Goal: Navigation & Orientation: Find specific page/section

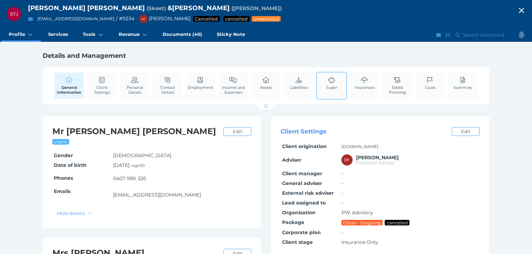
click at [332, 85] on span "Super" at bounding box center [331, 87] width 11 height 5
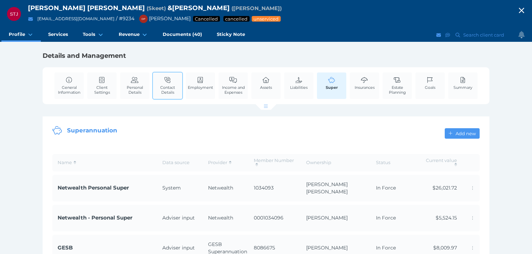
click at [171, 88] on span "Contact Details" at bounding box center [168, 90] width 26 height 10
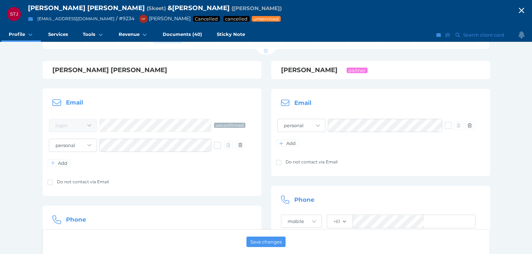
scroll to position [56, 0]
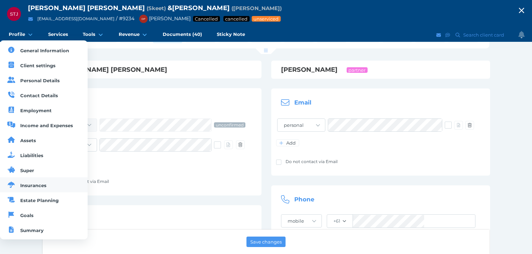
click at [32, 187] on span "Insurances" at bounding box center [33, 186] width 26 height 6
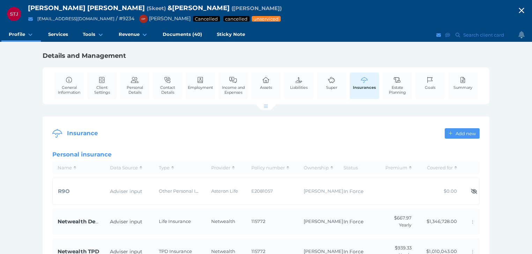
click at [525, 9] on icon "button" at bounding box center [521, 10] width 8 height 10
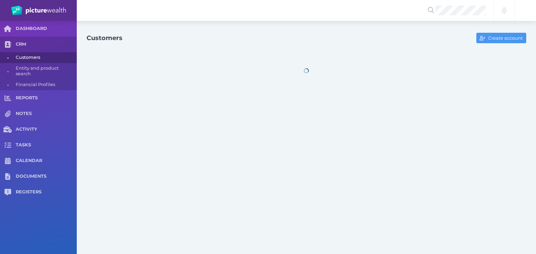
select select "25"
